Goal: Check status: Check status

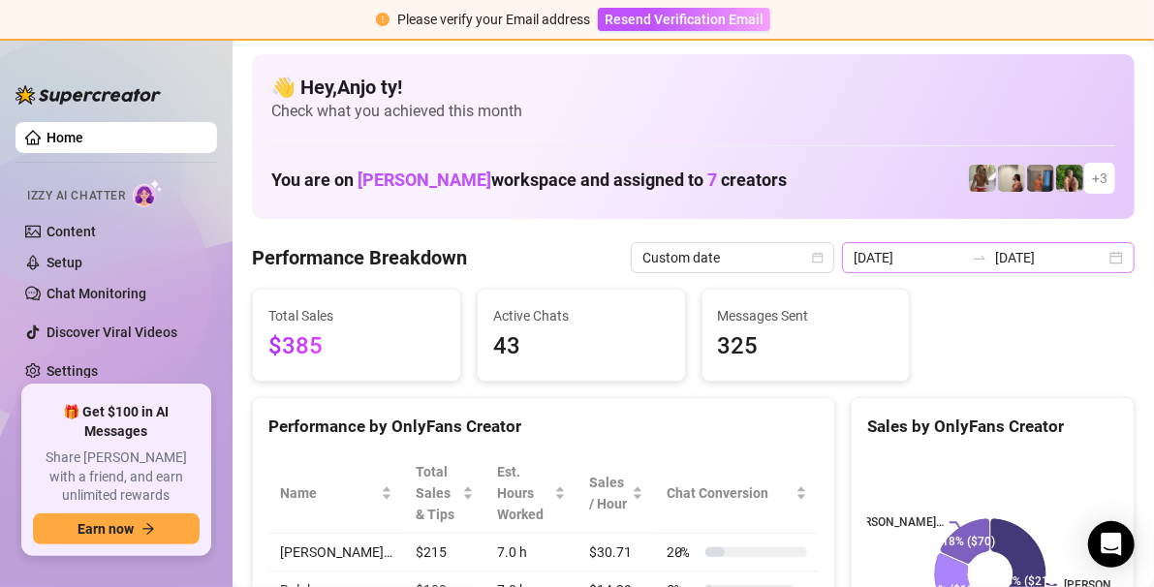
click at [1102, 262] on div "[DATE] [DATE]" at bounding box center [988, 257] width 293 height 31
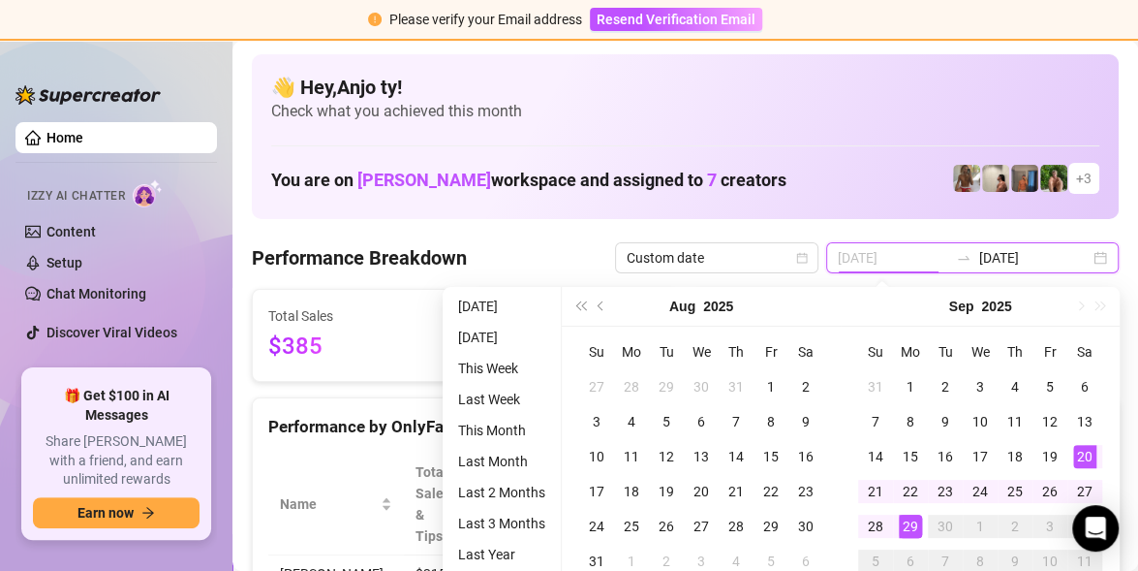
type input "[DATE]"
click at [1088, 457] on div "20" at bounding box center [1084, 456] width 23 height 23
type input "[DATE]"
click at [910, 530] on div "29" at bounding box center [910, 525] width 23 height 23
click at [910, 530] on rect at bounding box center [979, 574] width 246 height 242
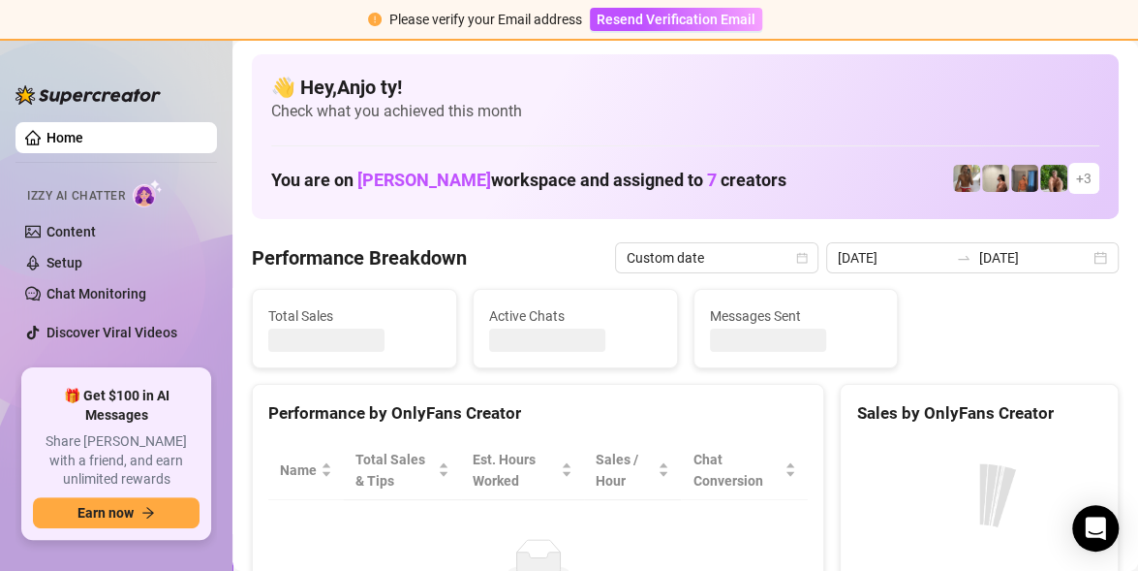
type input "[DATE]"
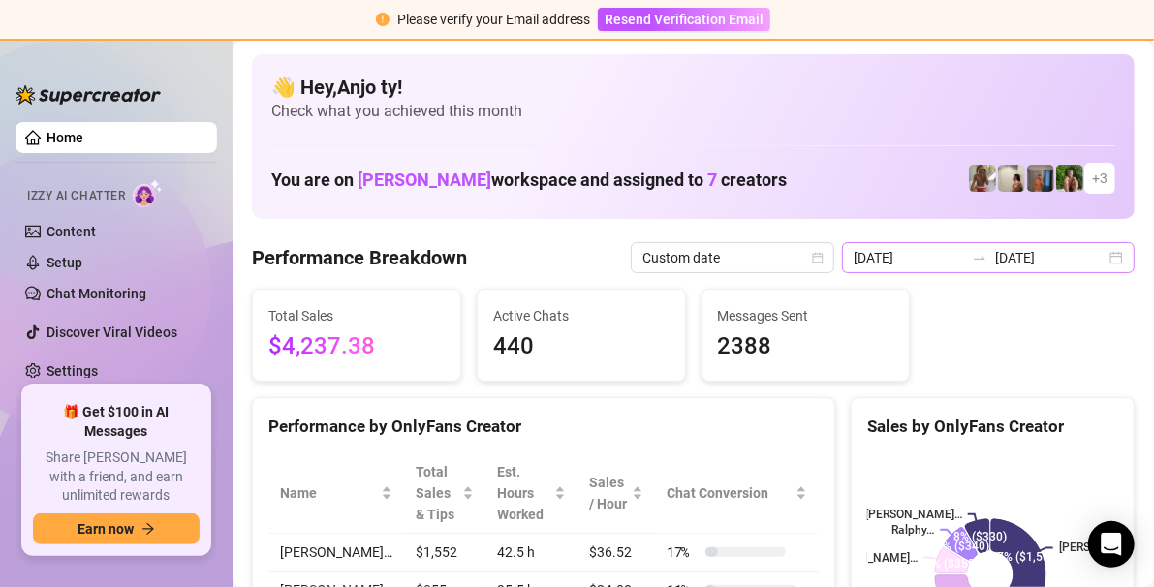
click at [1100, 259] on div "[DATE] [DATE]" at bounding box center [988, 257] width 293 height 31
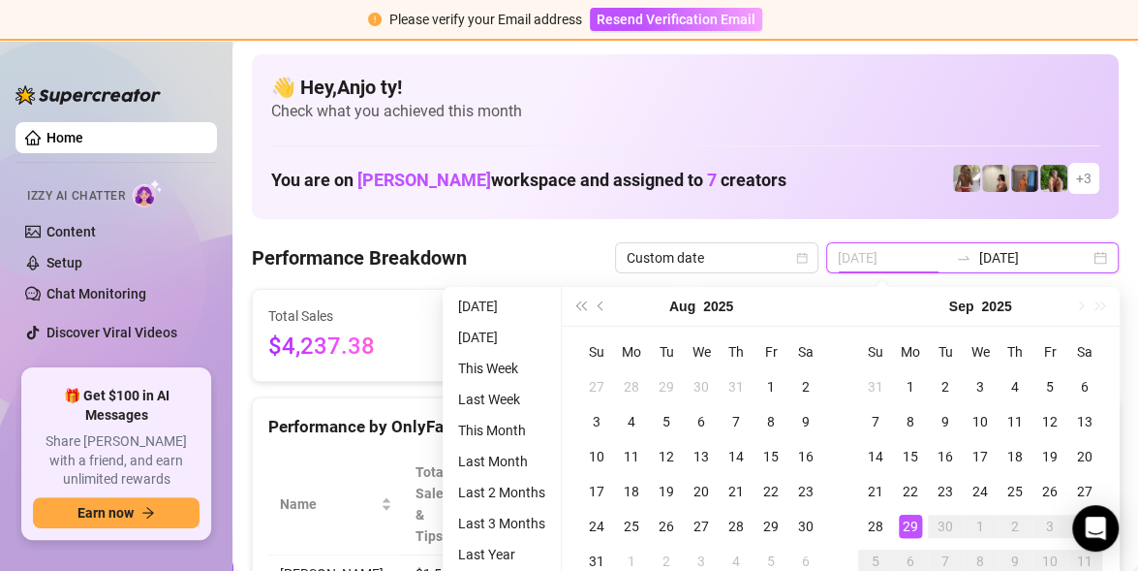
type input "[DATE]"
click at [911, 527] on div "29" at bounding box center [910, 525] width 23 height 23
type input "[DATE]"
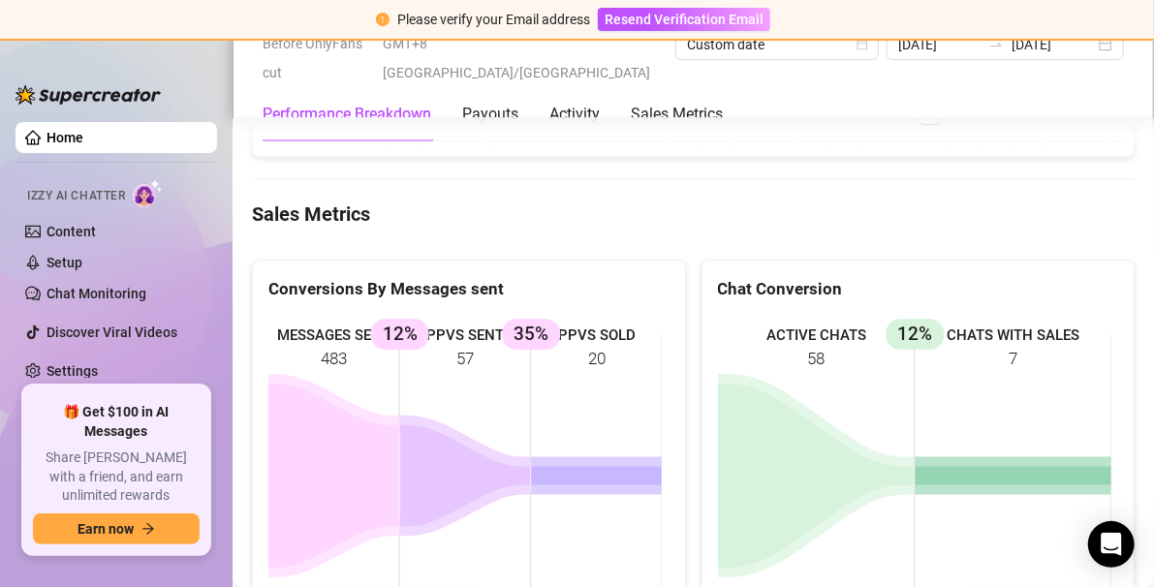
scroll to position [2713, 0]
